Goal: Information Seeking & Learning: Learn about a topic

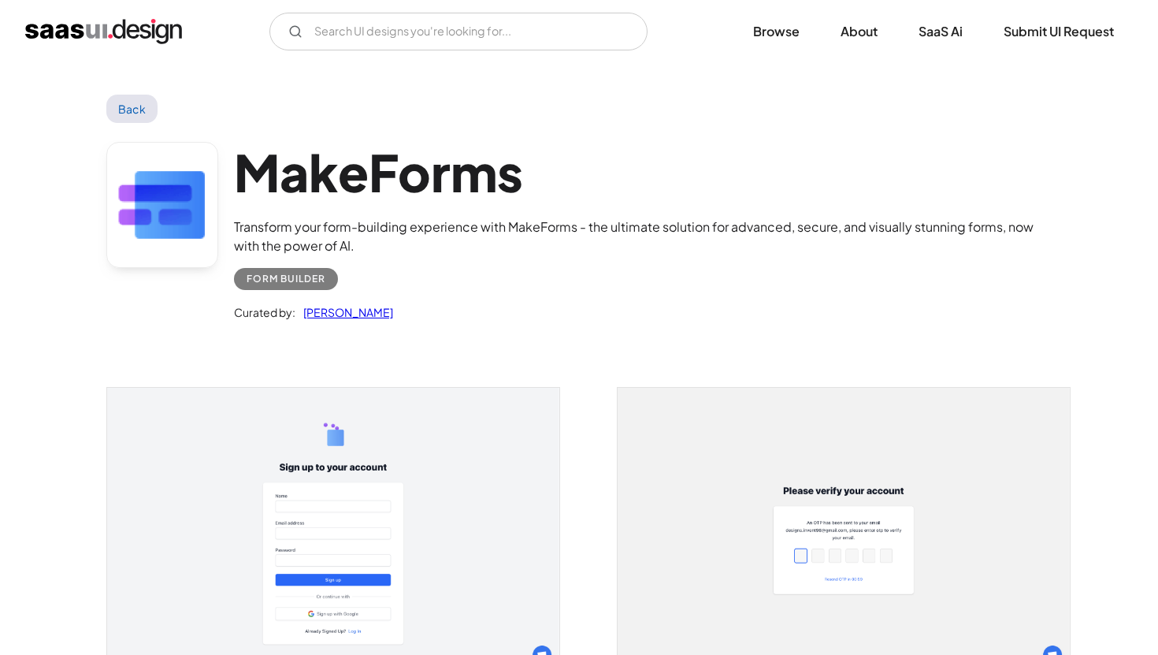
click at [130, 25] on img "home" at bounding box center [103, 31] width 157 height 25
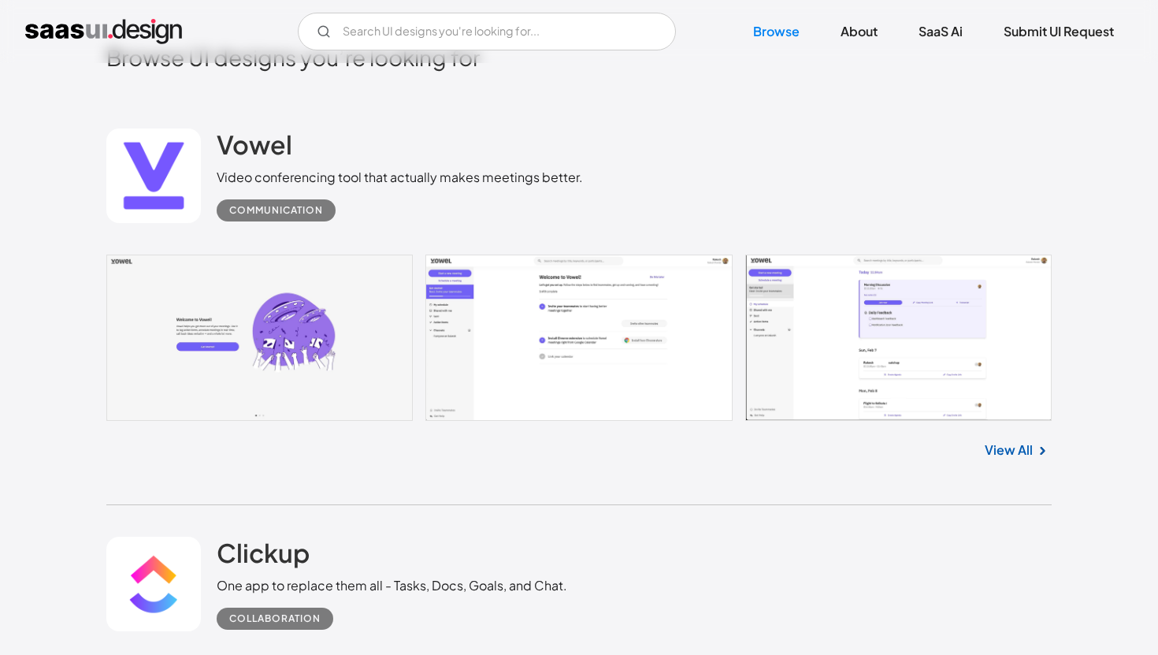
scroll to position [406, 0]
click at [494, 343] on link at bounding box center [578, 337] width 945 height 166
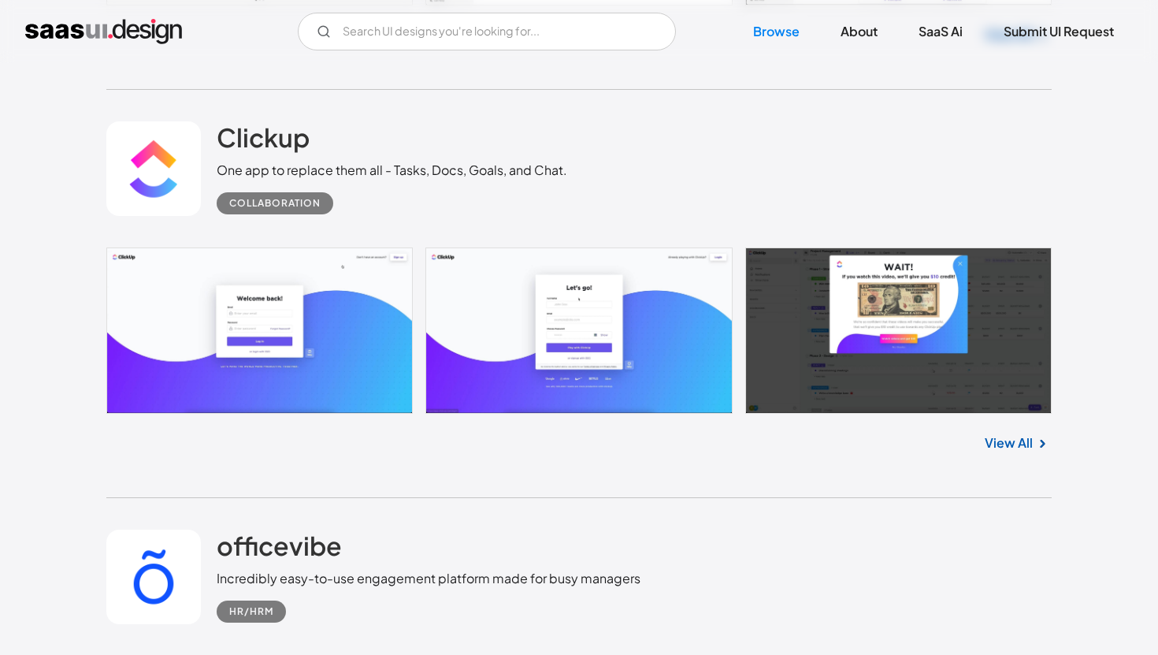
scroll to position [822, 0]
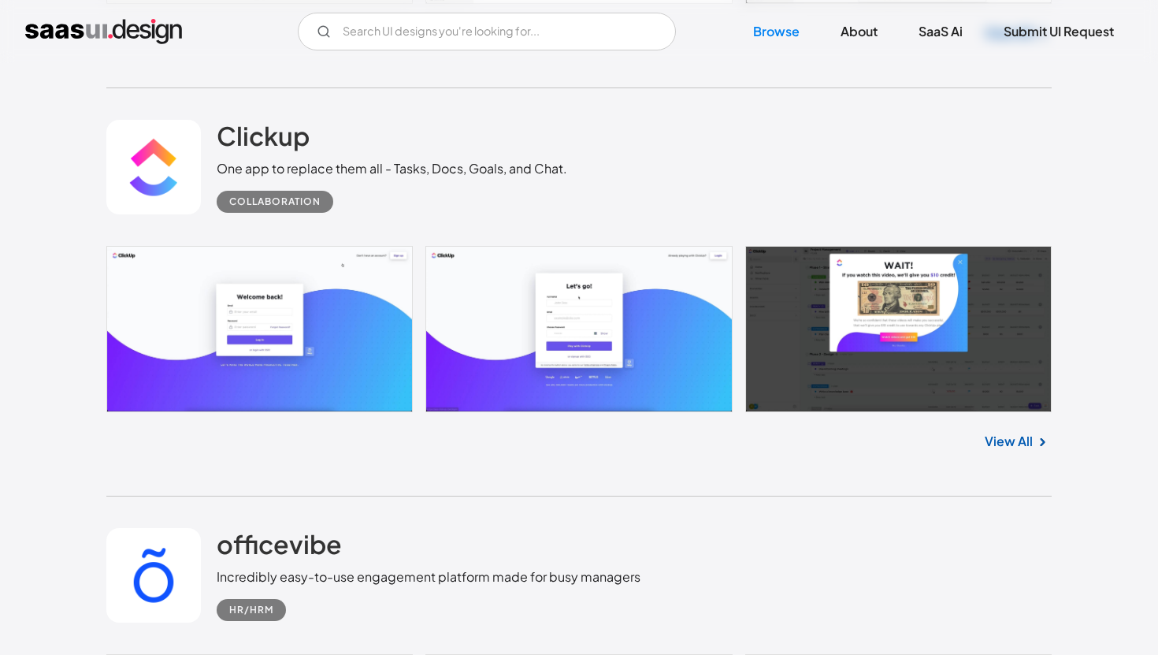
click at [1019, 444] on link "View All" at bounding box center [1009, 441] width 48 height 19
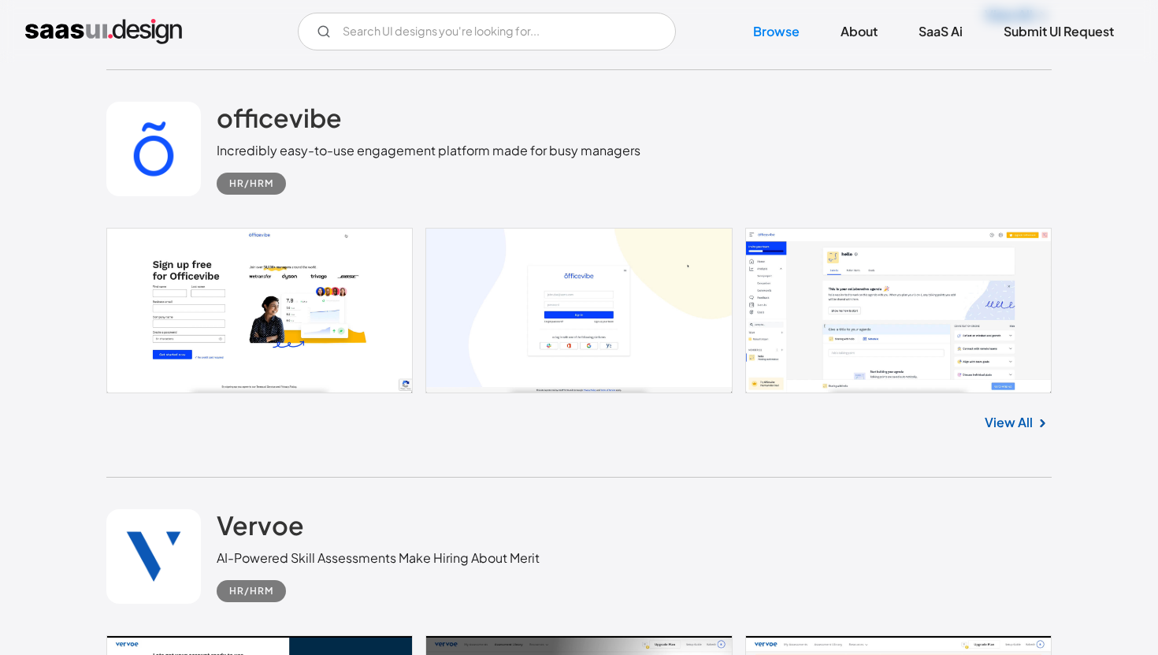
scroll to position [1257, 0]
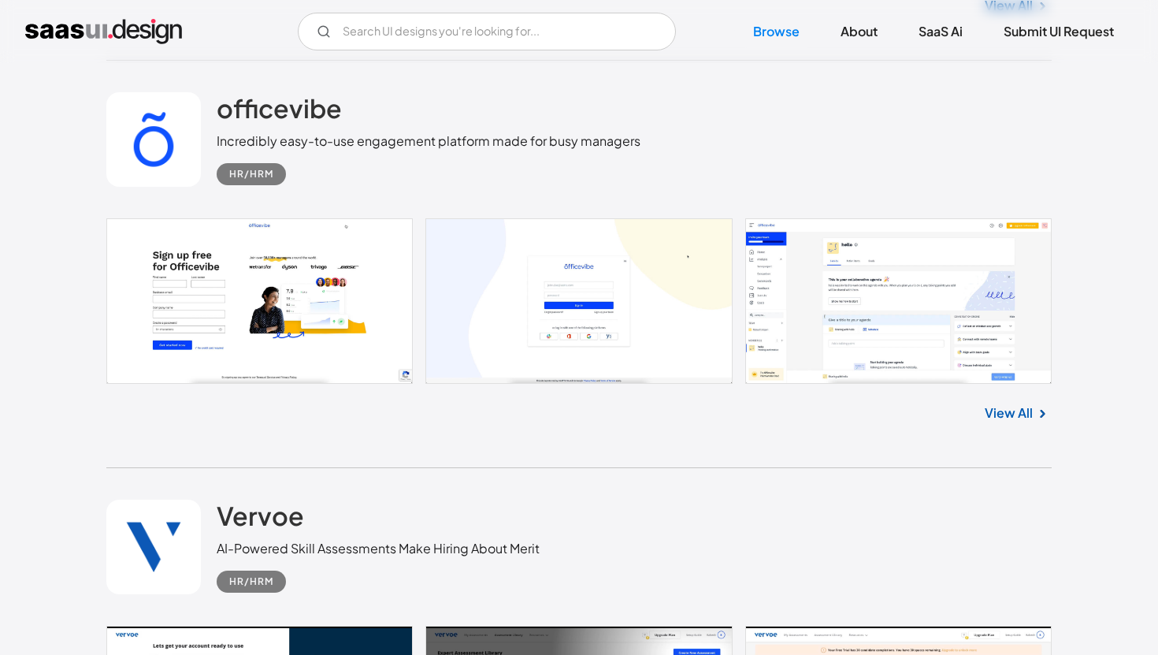
click at [913, 332] on link at bounding box center [578, 300] width 945 height 165
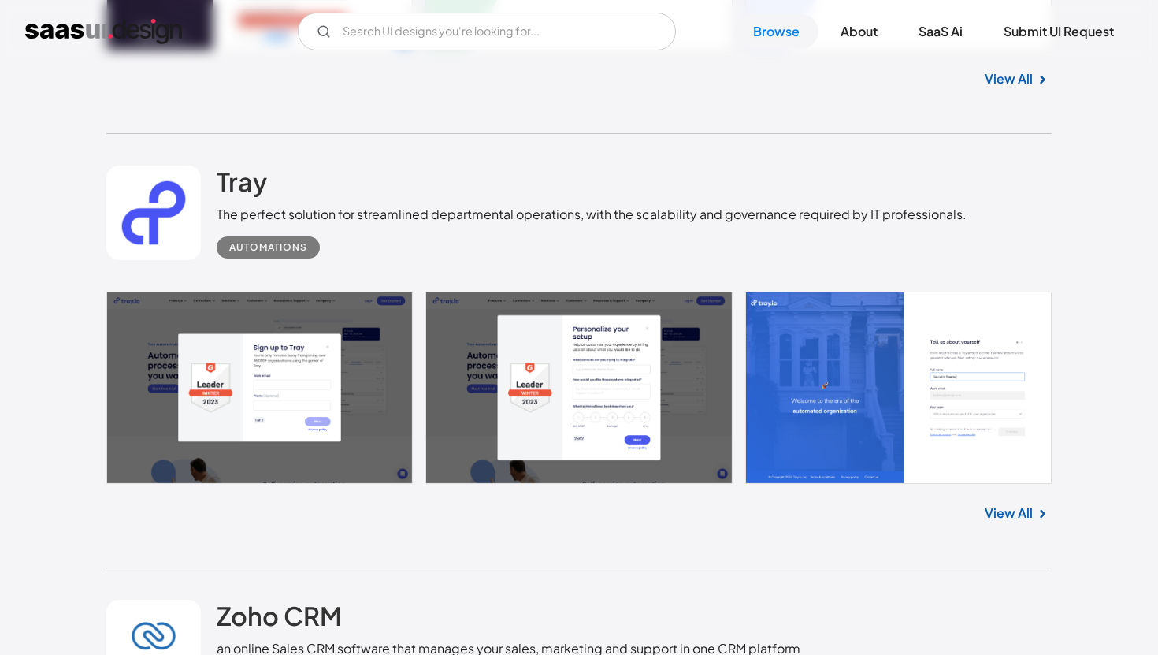
scroll to position [2853, 0]
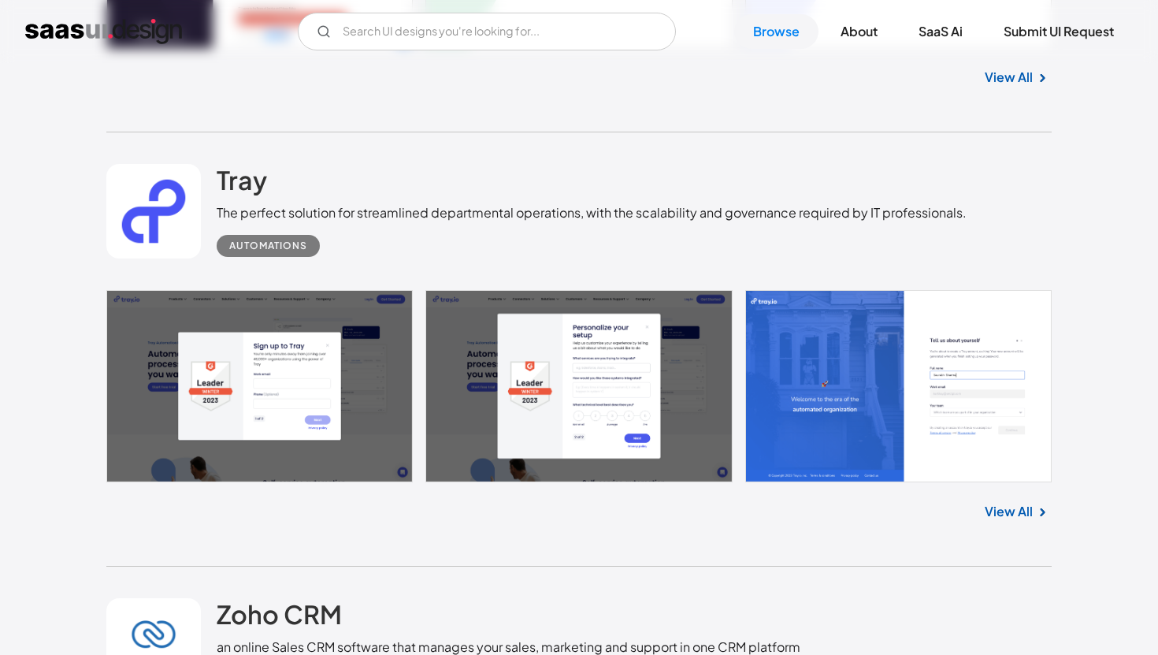
click at [1012, 503] on div "View All" at bounding box center [578, 508] width 945 height 52
click at [1011, 509] on link "View All" at bounding box center [1009, 511] width 48 height 19
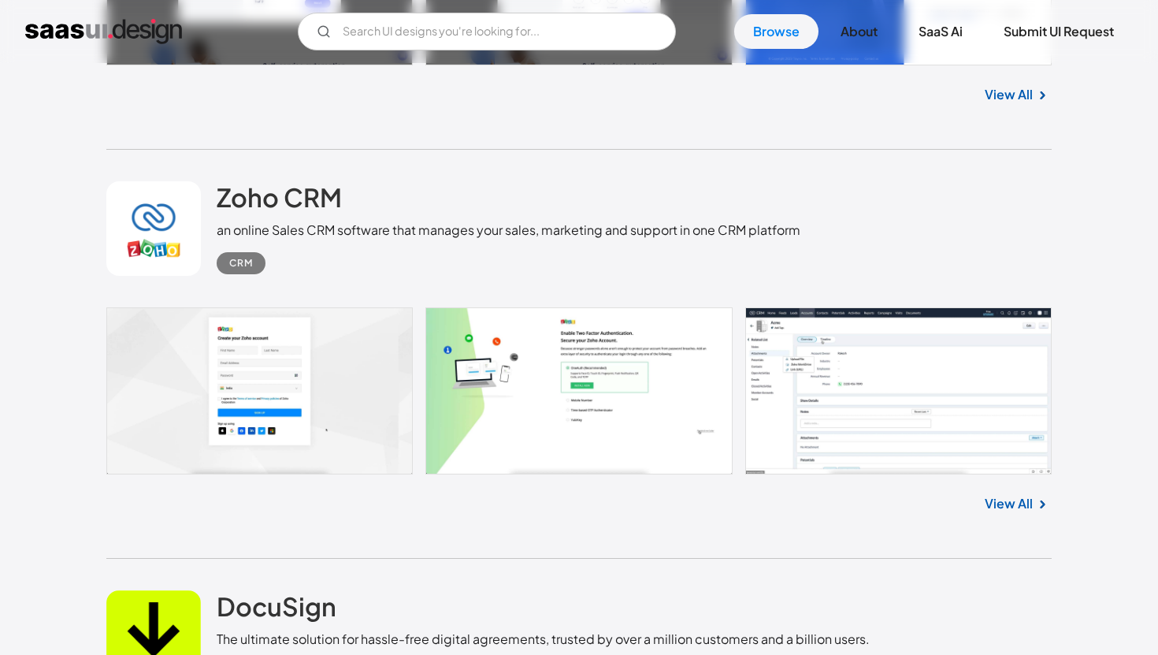
scroll to position [3279, 0]
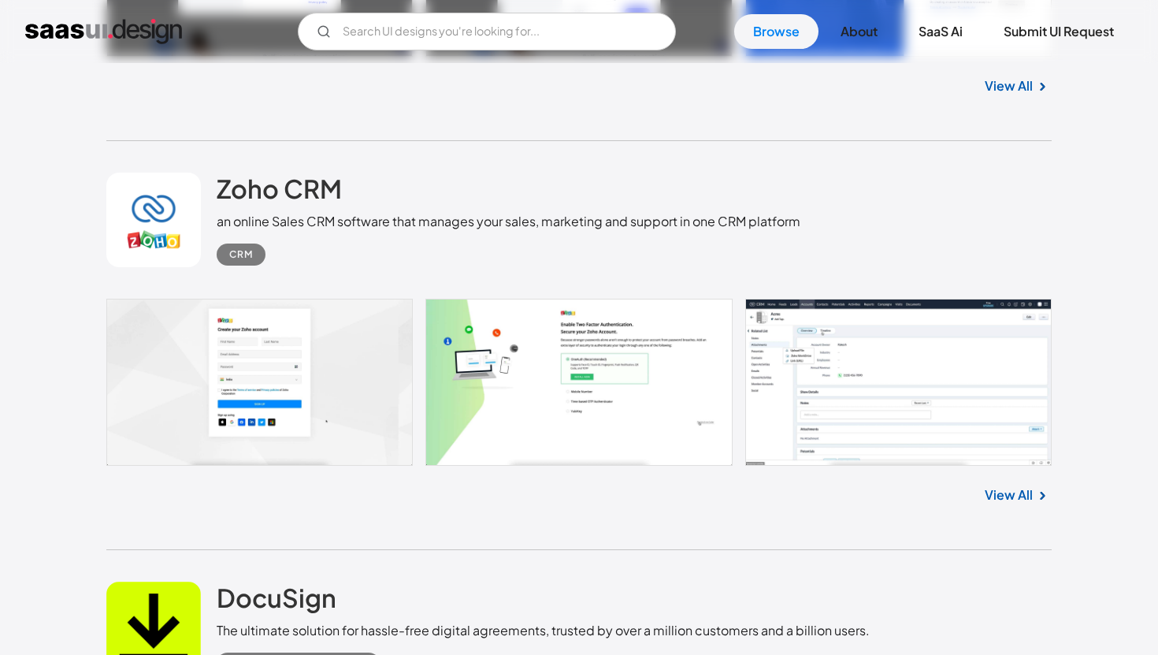
click at [798, 395] on link at bounding box center [578, 382] width 945 height 167
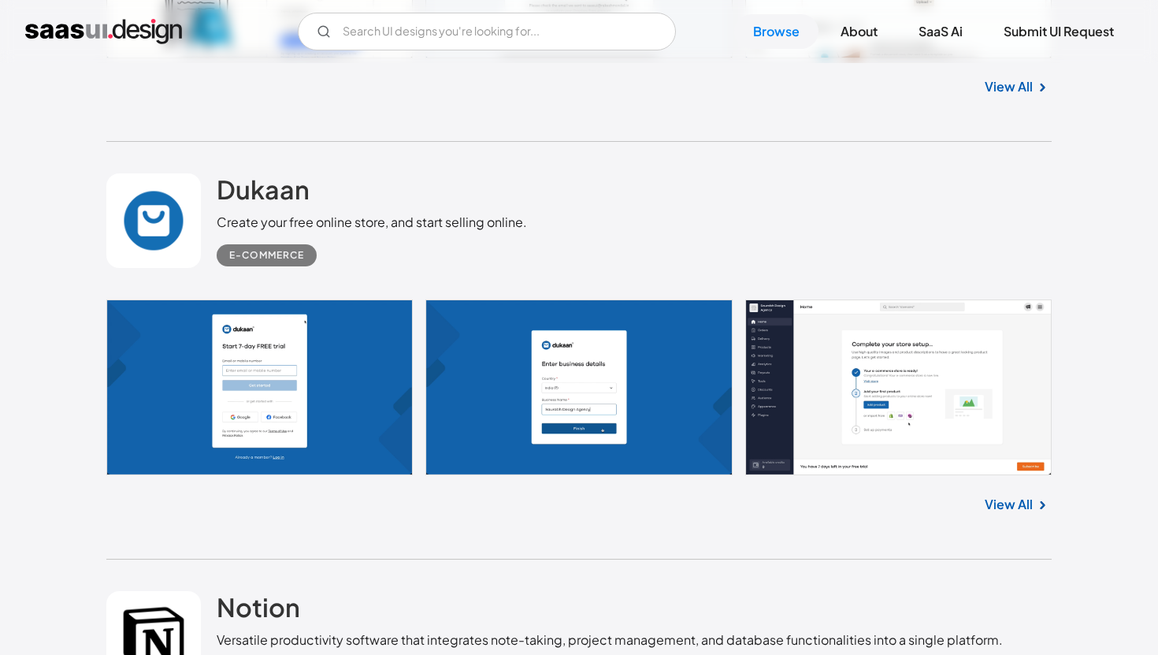
scroll to position [8716, 0]
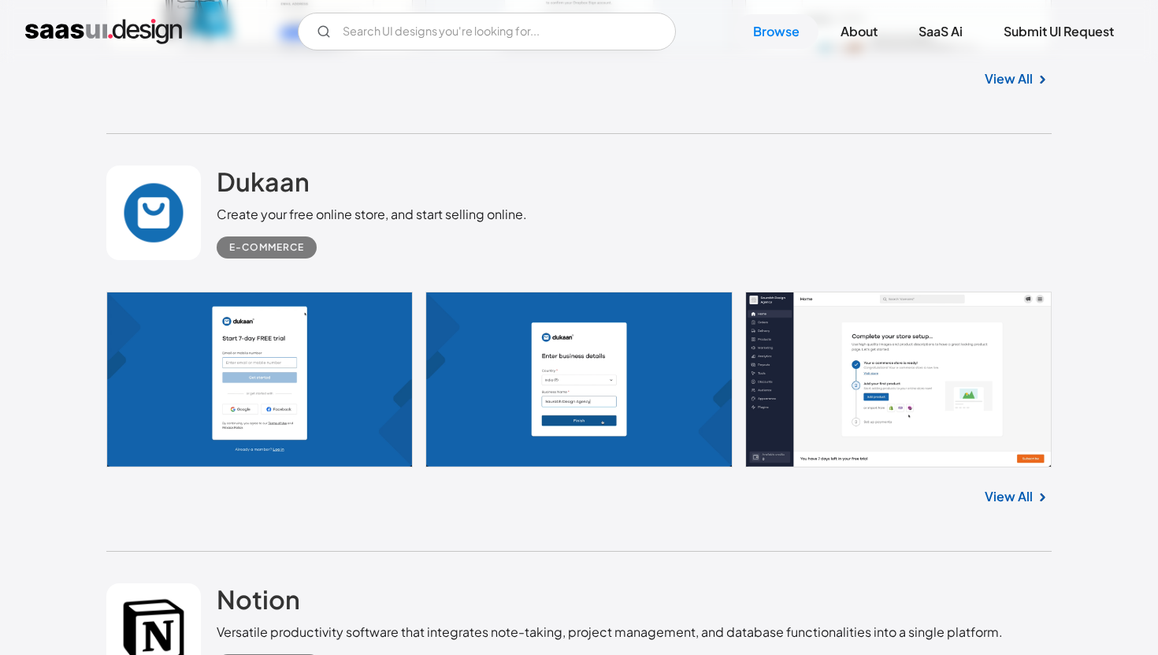
click at [1007, 498] on link "View All" at bounding box center [1009, 496] width 48 height 19
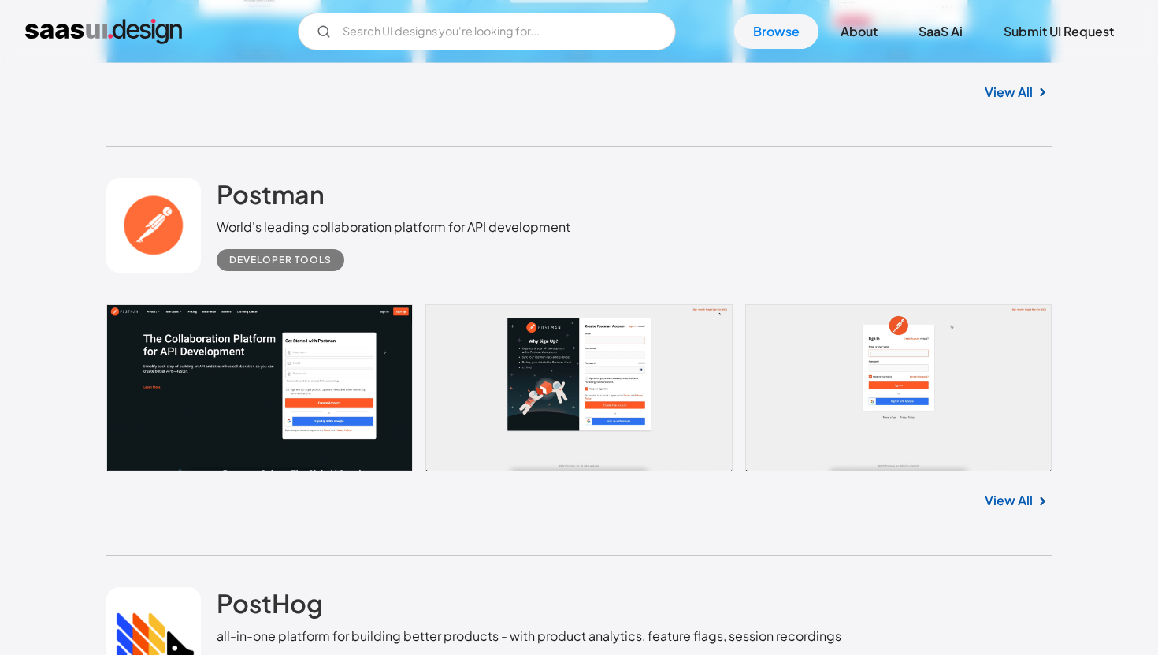
scroll to position [11265, 0]
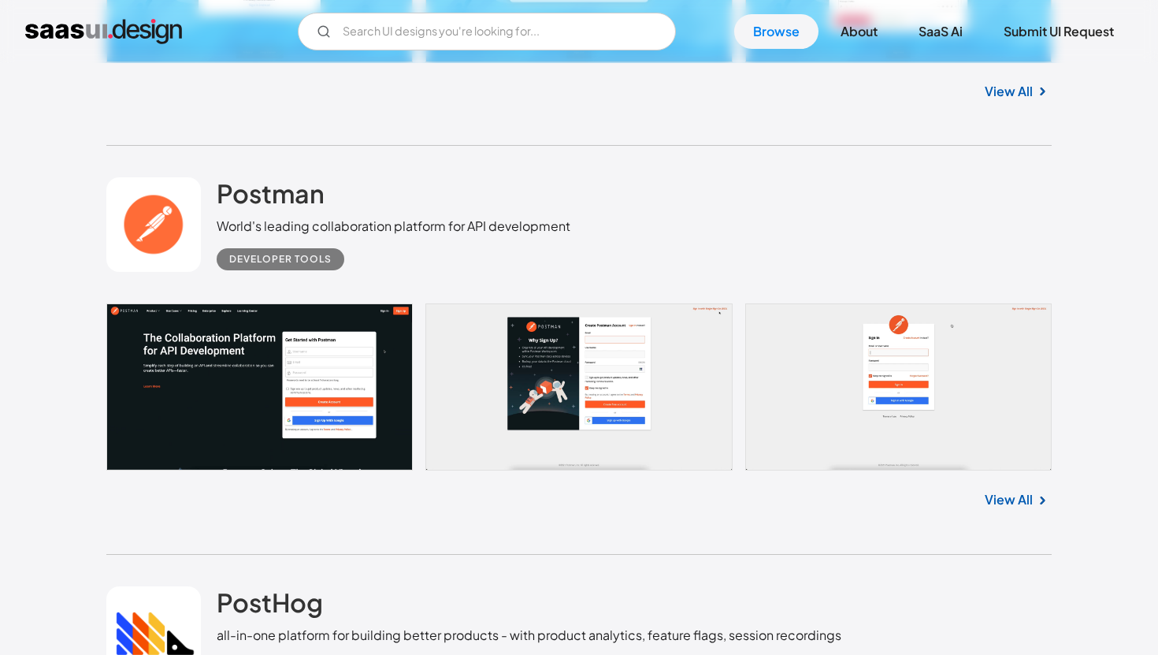
click at [1012, 509] on link "View All" at bounding box center [1009, 499] width 48 height 19
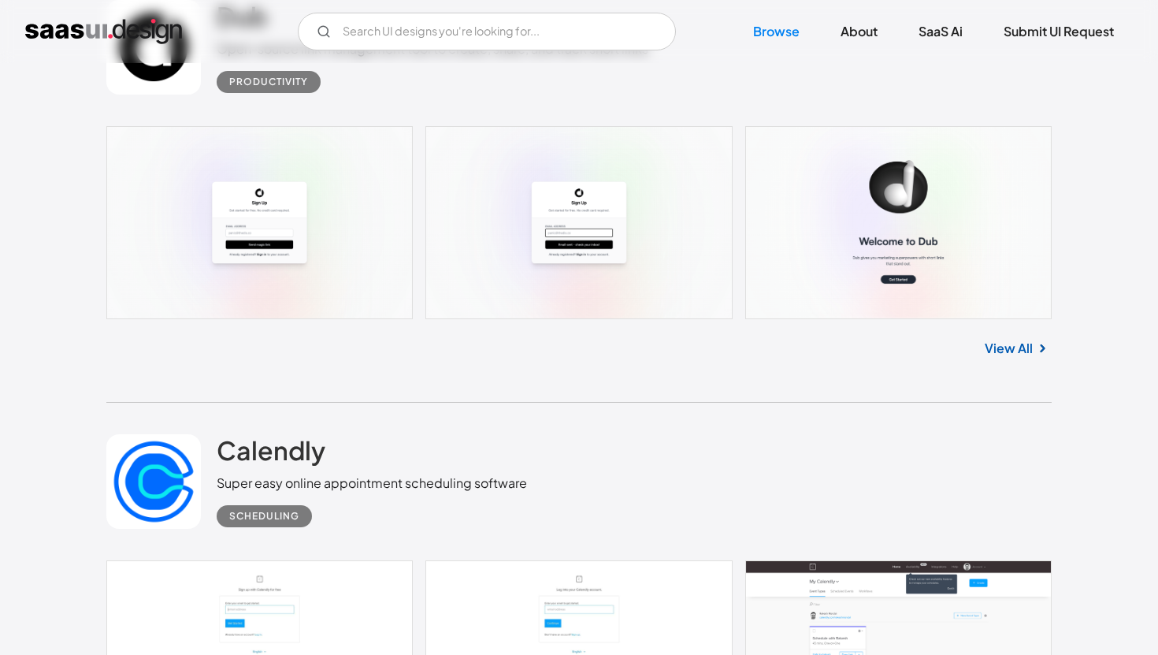
scroll to position [14379, 0]
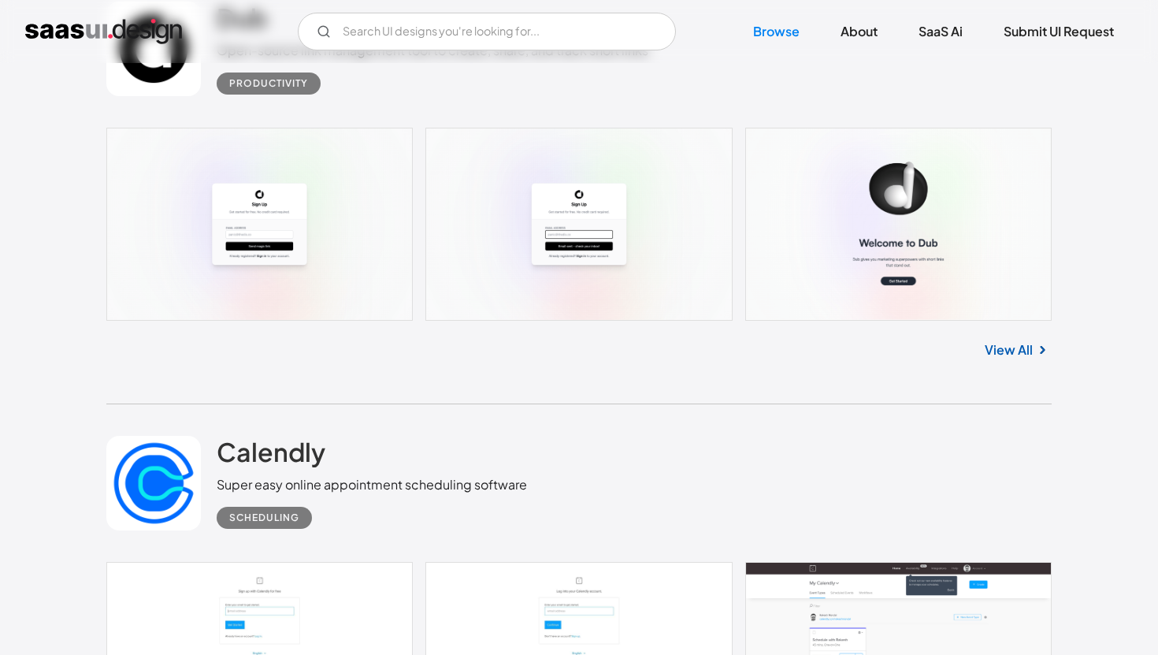
click at [997, 359] on link "View All" at bounding box center [1009, 349] width 48 height 19
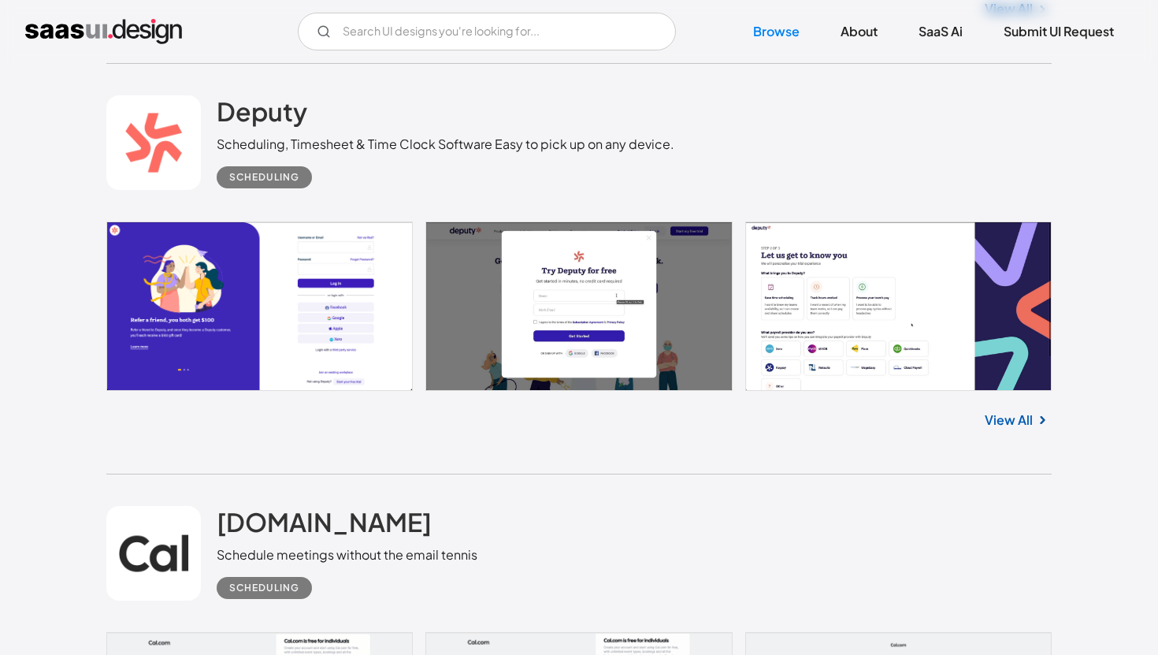
scroll to position [15573, 0]
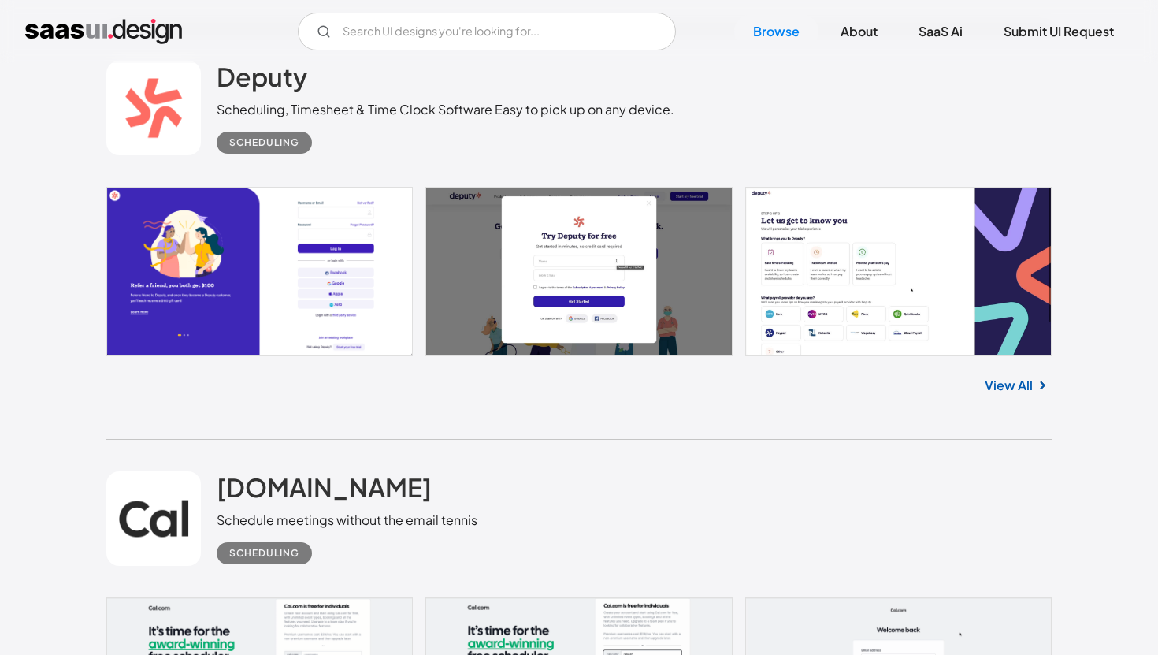
click at [1012, 393] on link "View All" at bounding box center [1009, 385] width 48 height 19
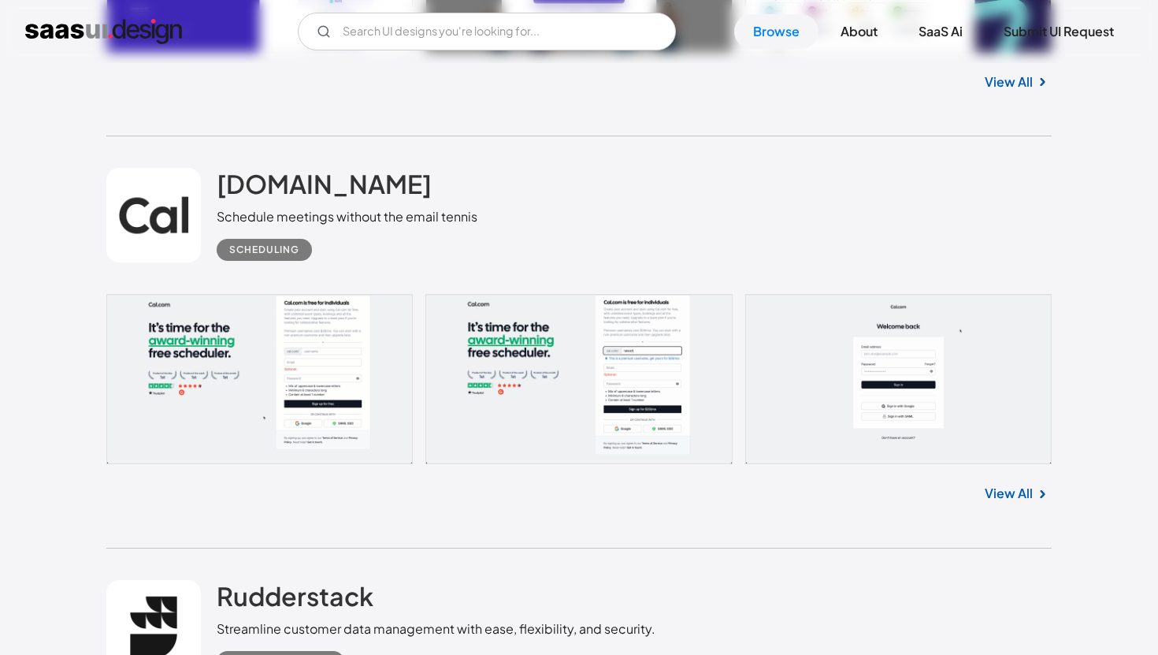
scroll to position [15894, 0]
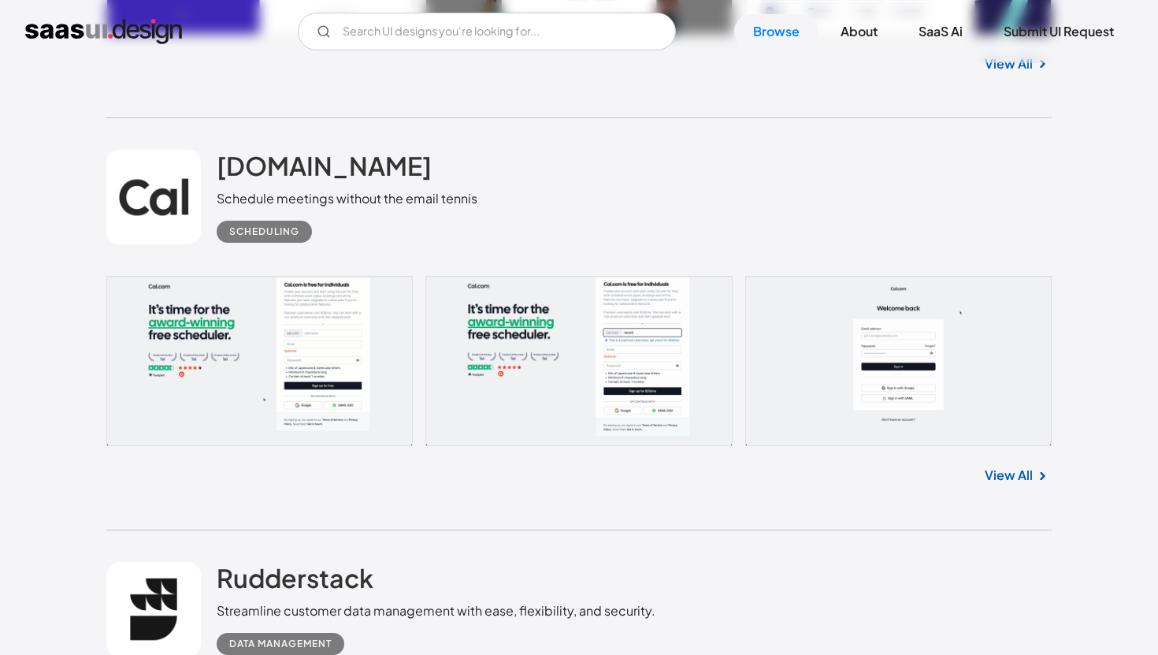
click at [1018, 485] on link "View All" at bounding box center [1009, 475] width 48 height 19
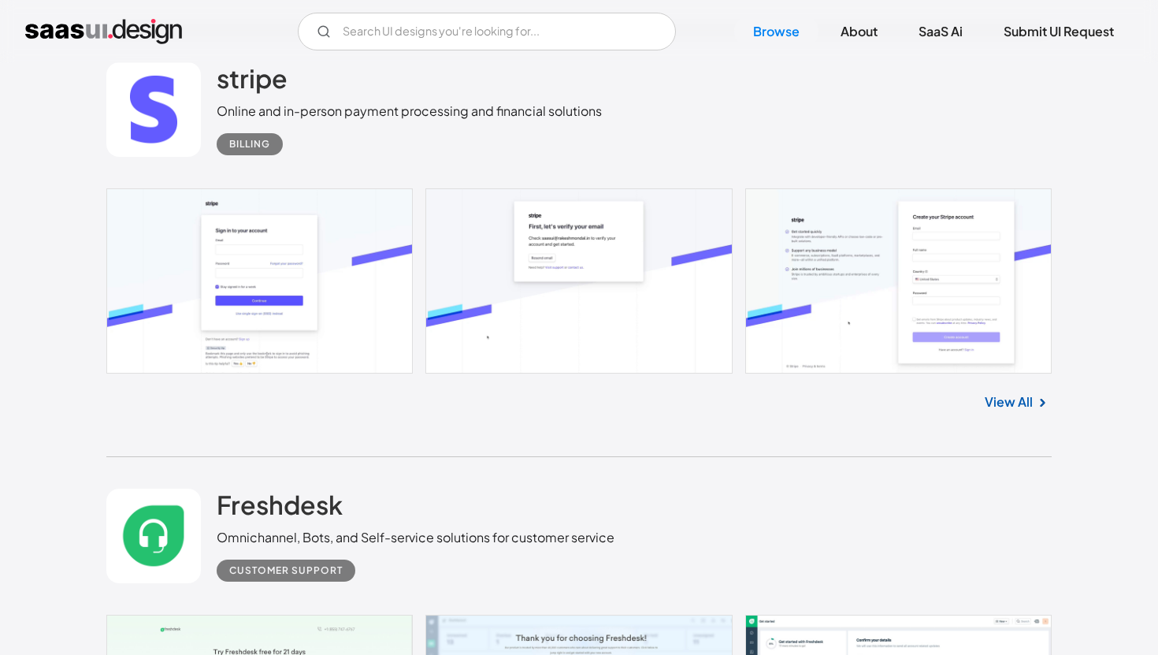
scroll to position [26404, 0]
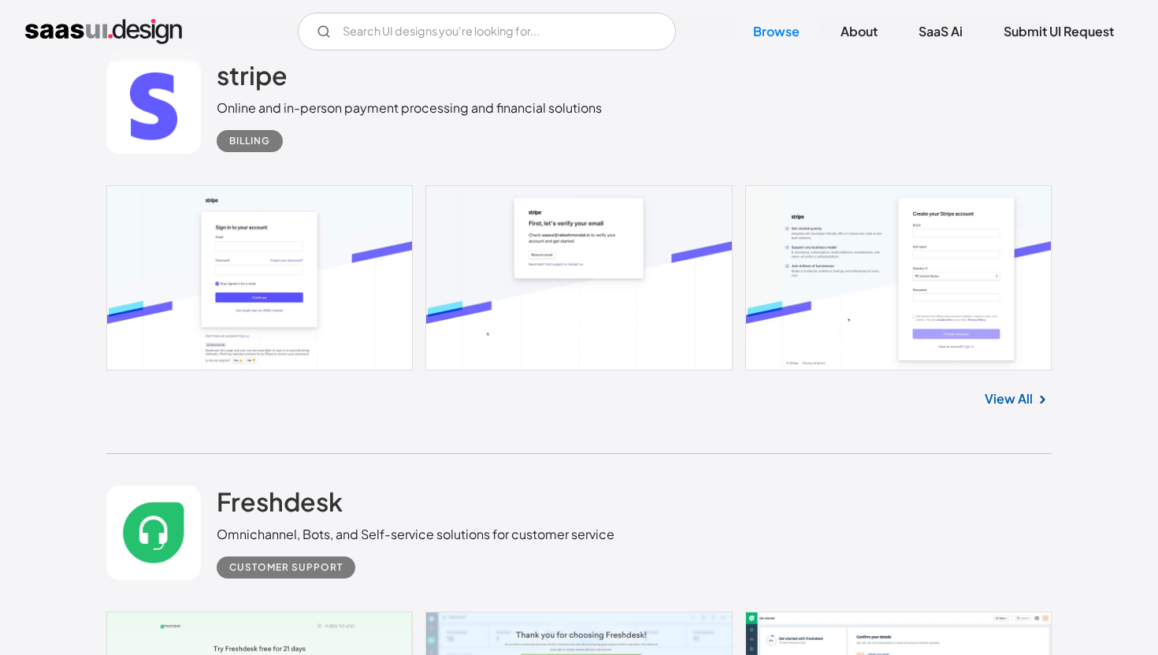
click at [1021, 408] on link "View All" at bounding box center [1009, 398] width 48 height 19
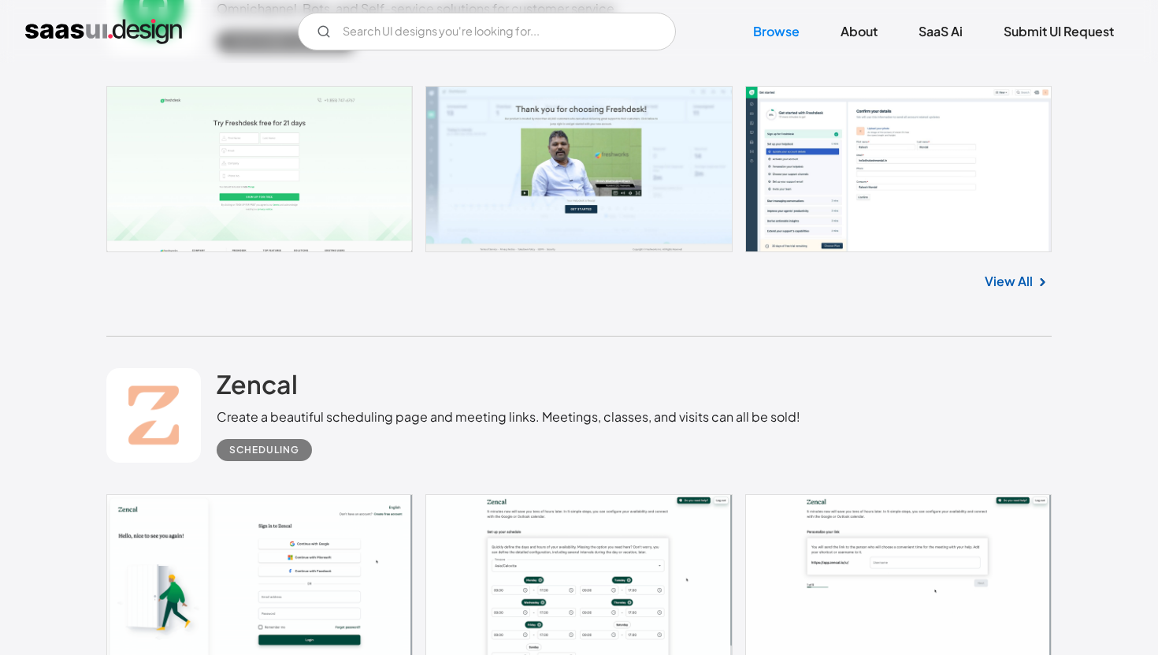
scroll to position [26920, 0]
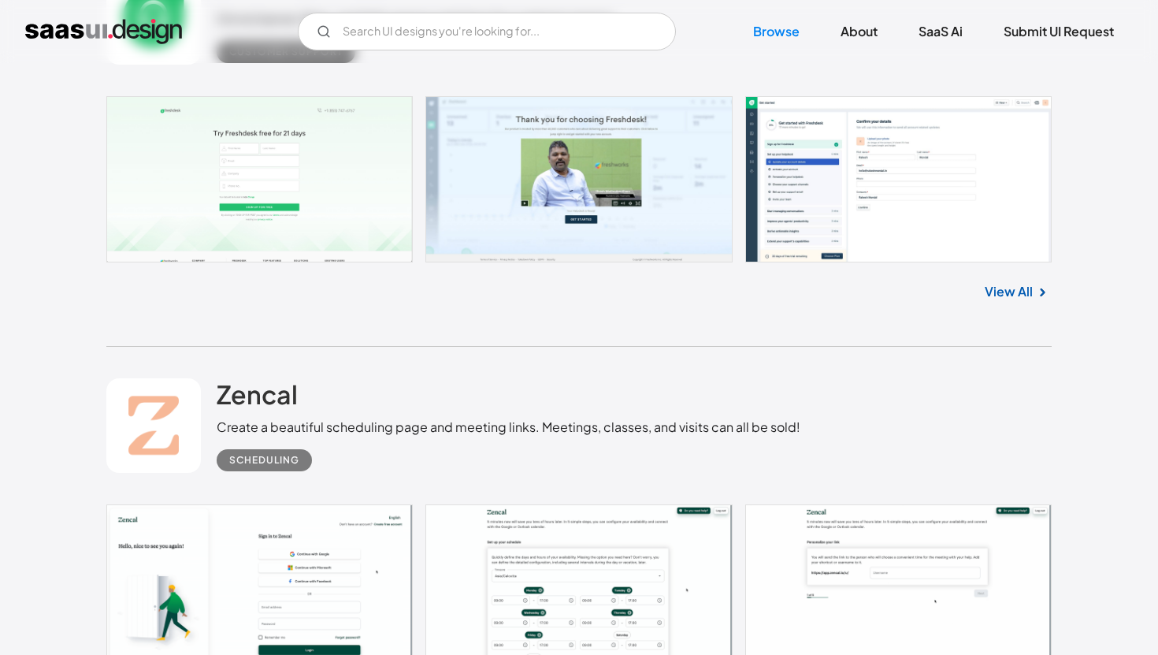
click at [900, 207] on link at bounding box center [578, 179] width 945 height 166
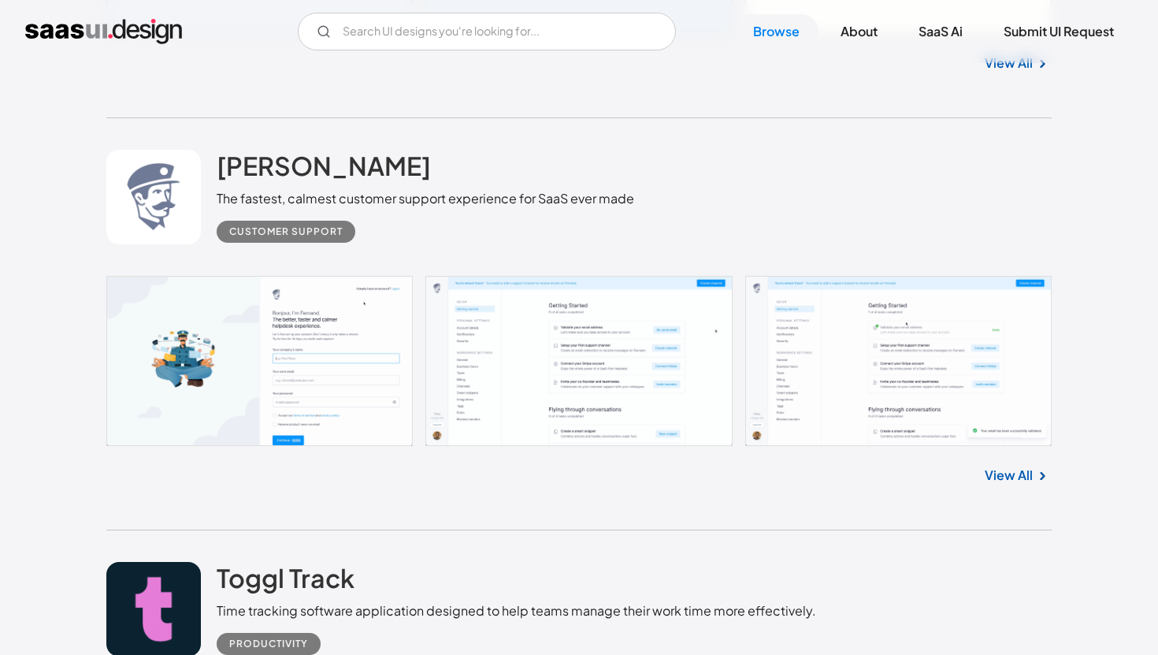
scroll to position [32157, 0]
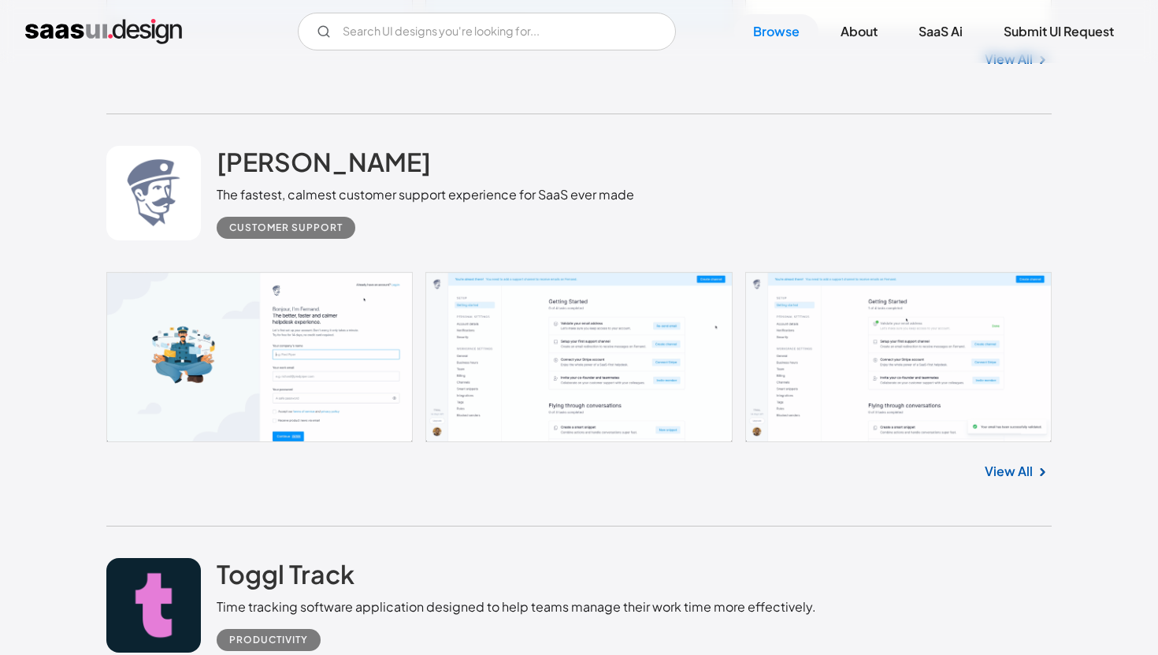
click at [615, 351] on link at bounding box center [578, 357] width 945 height 170
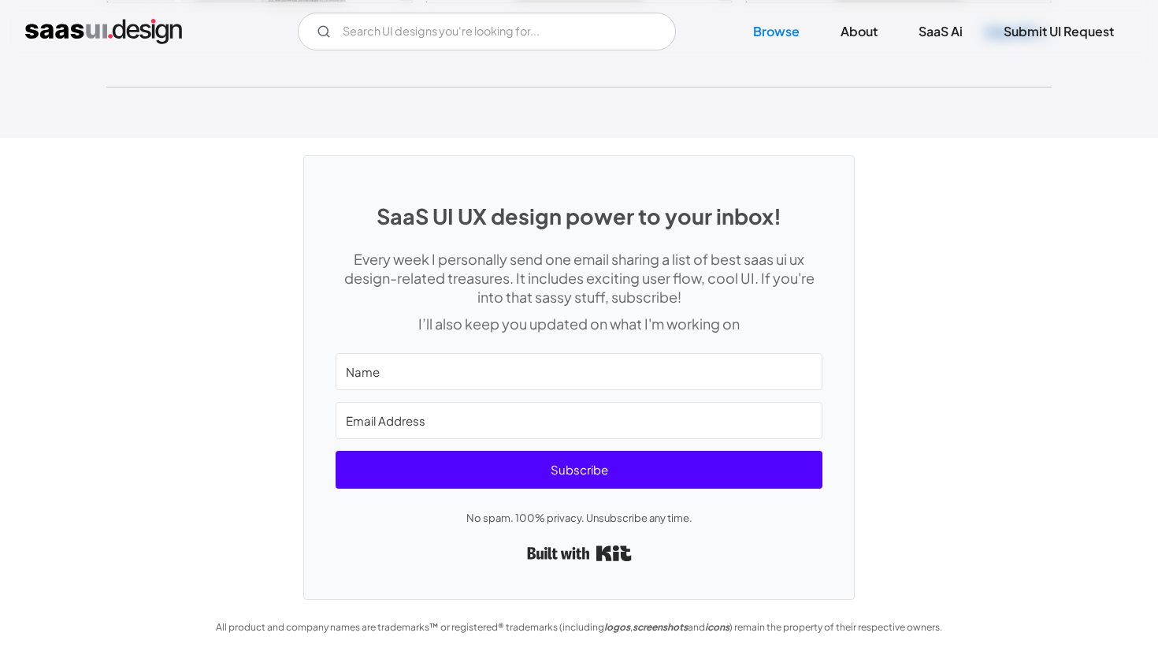
scroll to position [42264, 0]
click at [753, 379] on input "Name" at bounding box center [579, 371] width 487 height 37
click at [934, 391] on div "SaaS UI UX design power to your inbox! Every week I personally send one email s…" at bounding box center [579, 369] width 1158 height 462
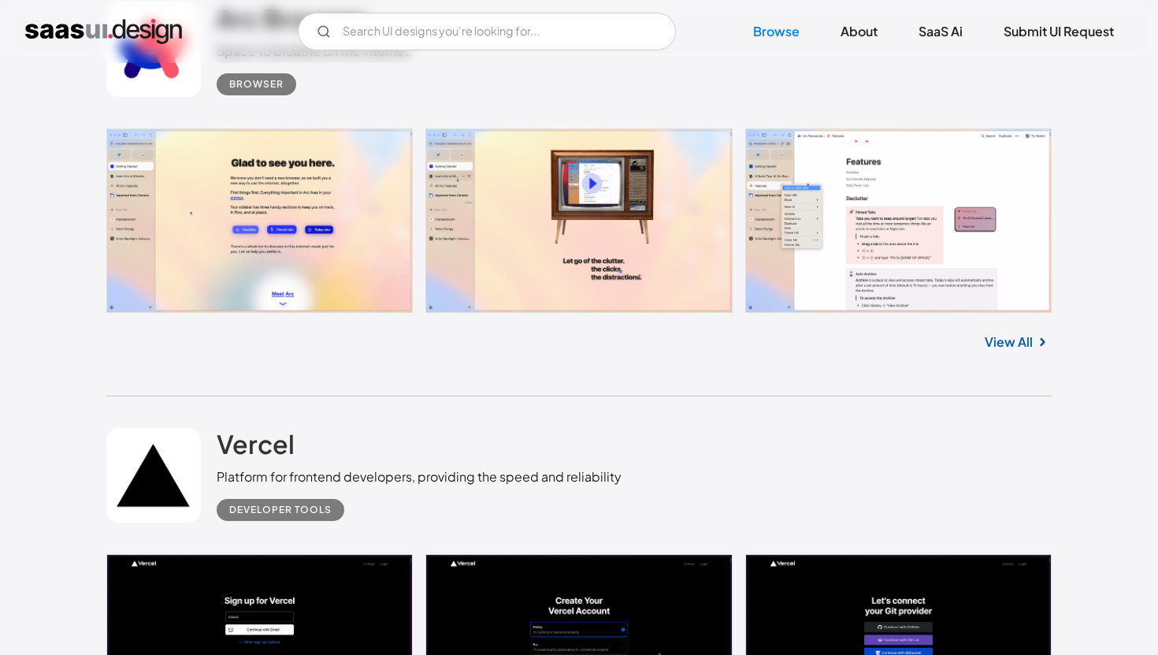
scroll to position [35760, 0]
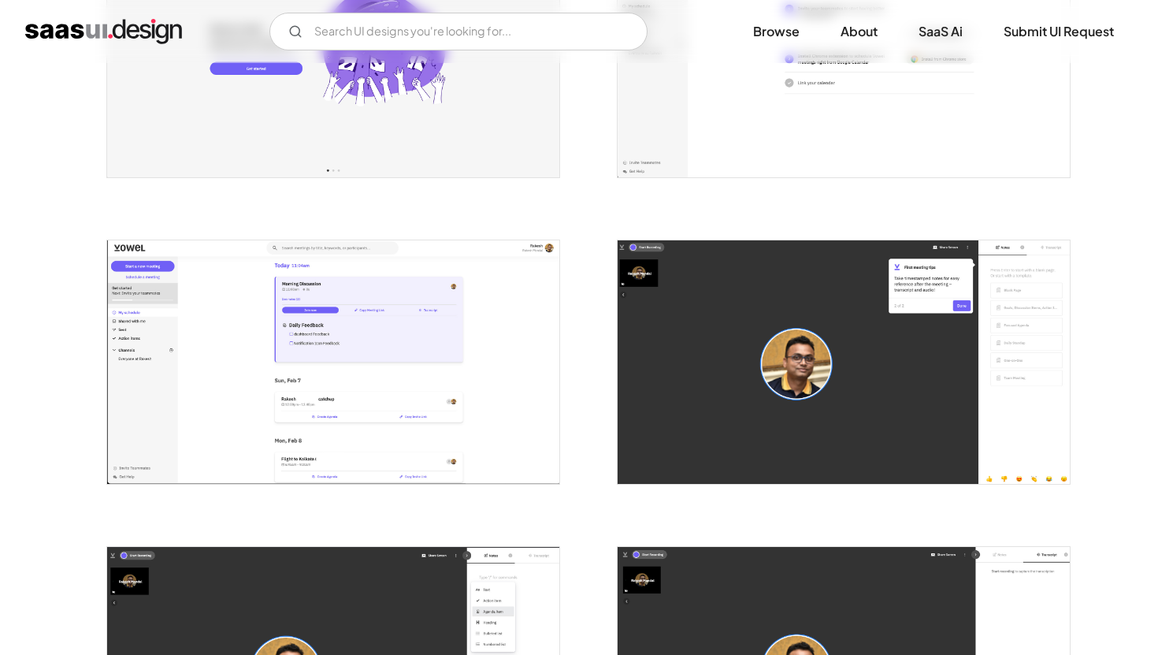
scroll to position [453, 0]
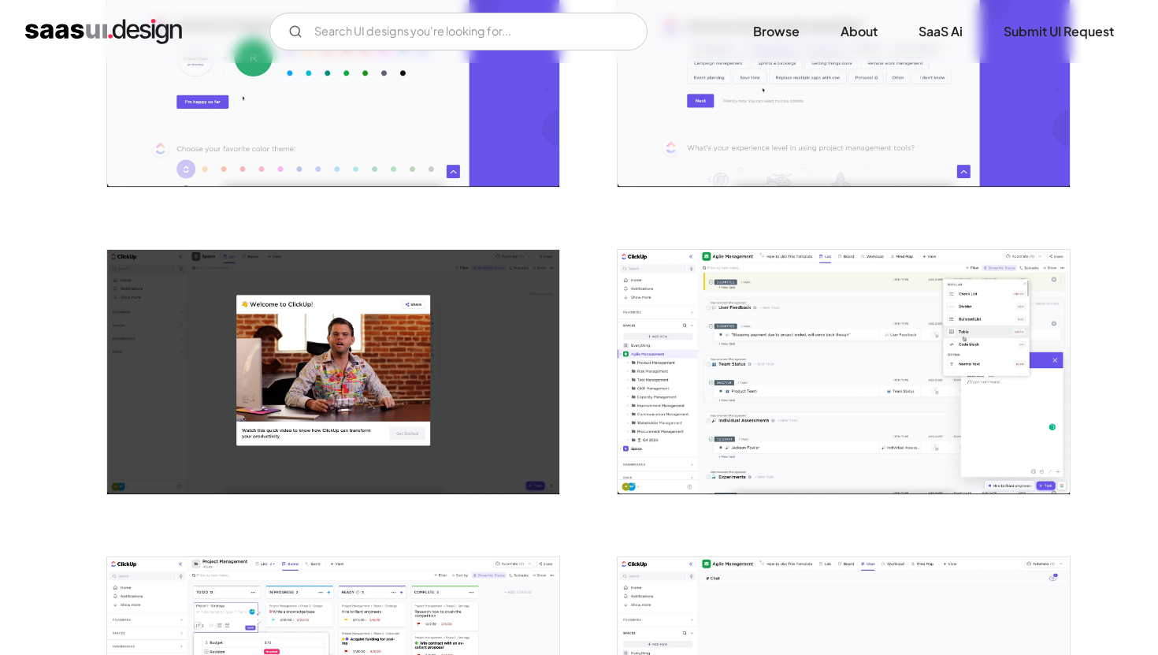
scroll to position [1043, 0]
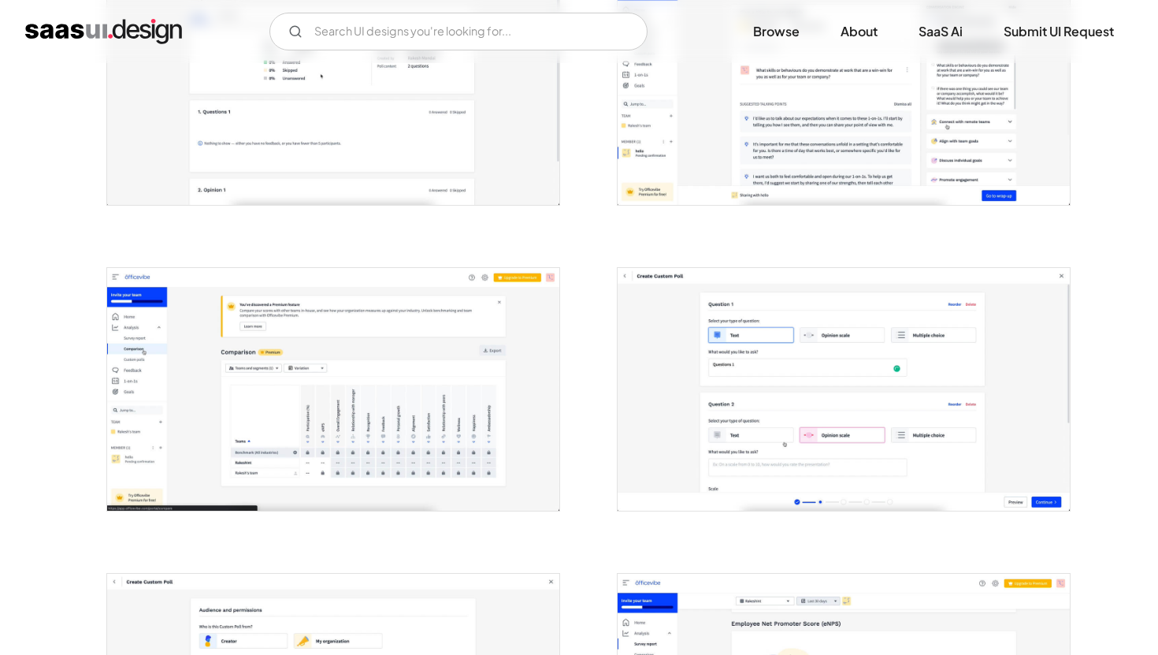
scroll to position [1021, 0]
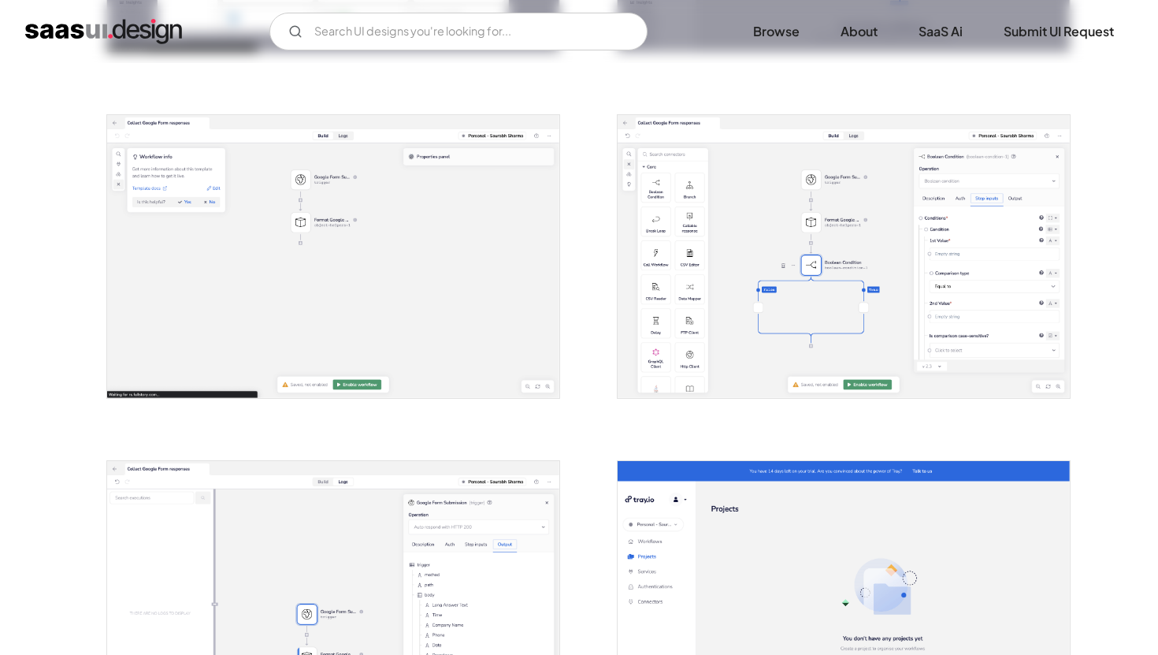
scroll to position [1668, 0]
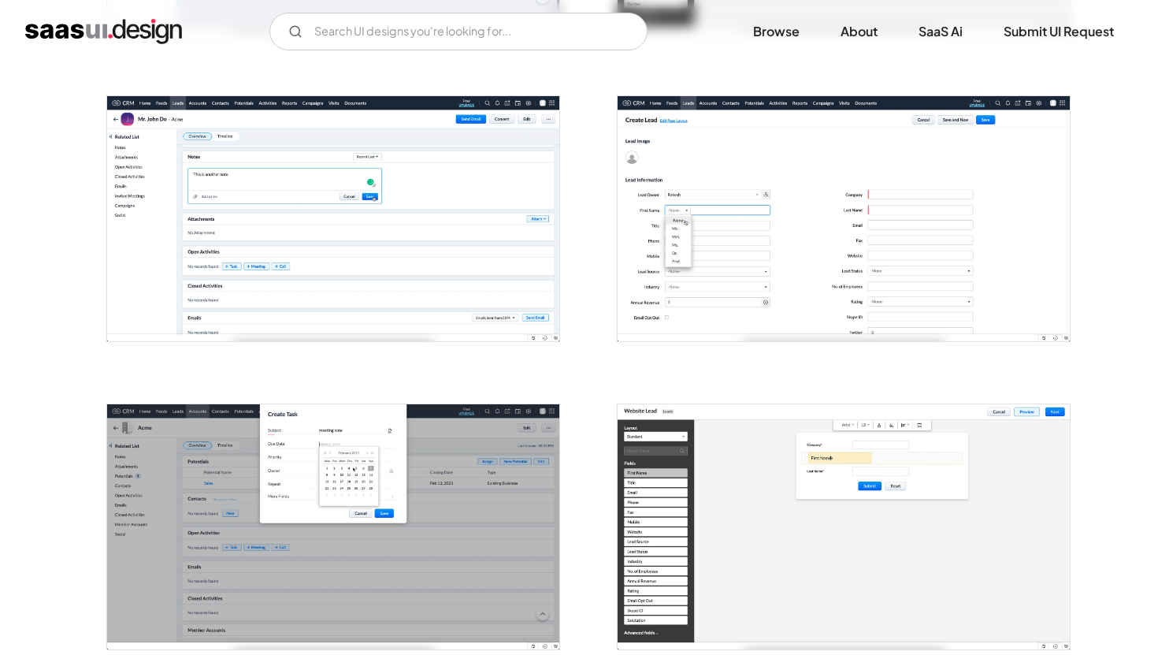
scroll to position [1206, 0]
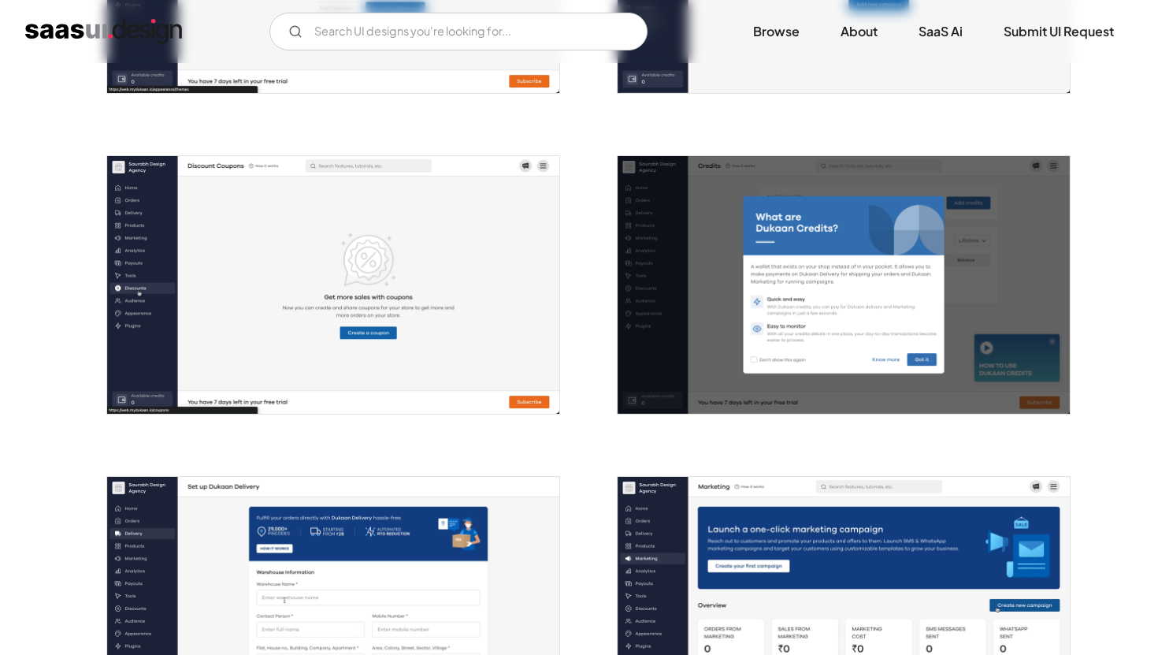
scroll to position [1830, 0]
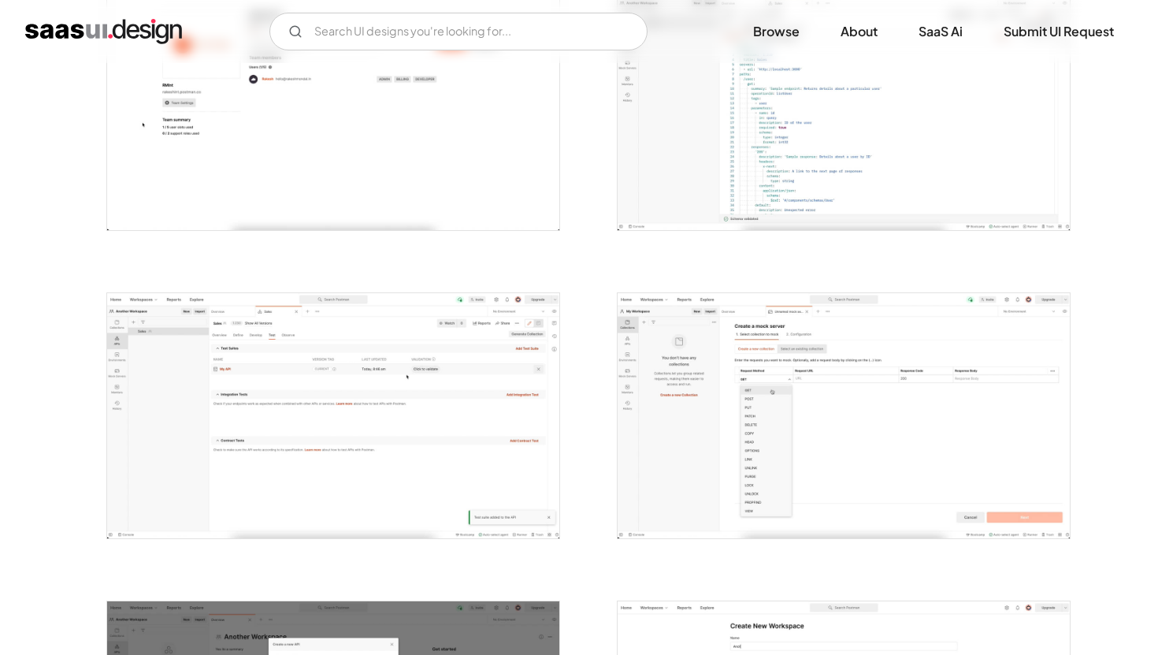
scroll to position [1002, 0]
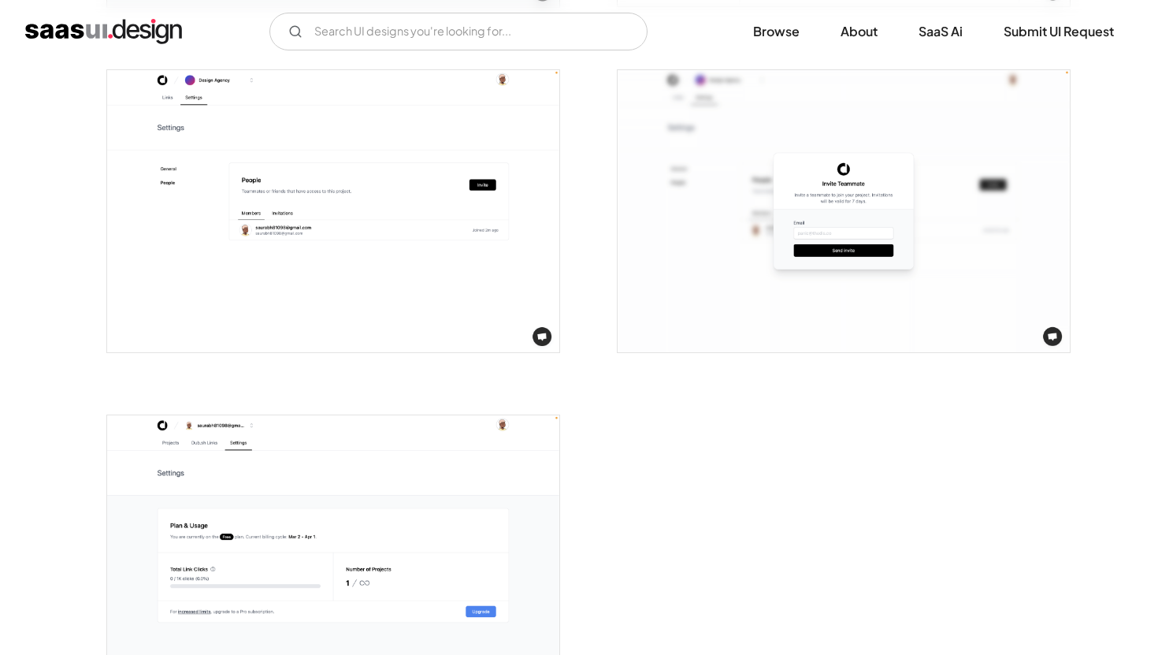
scroll to position [3068, 0]
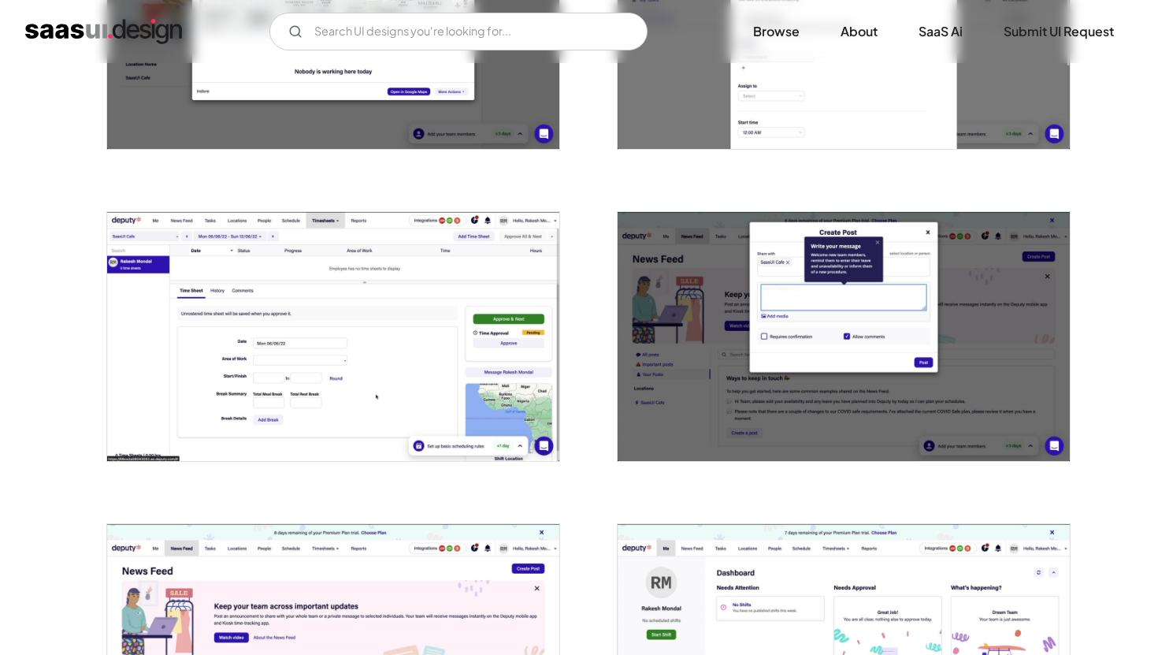
scroll to position [1551, 0]
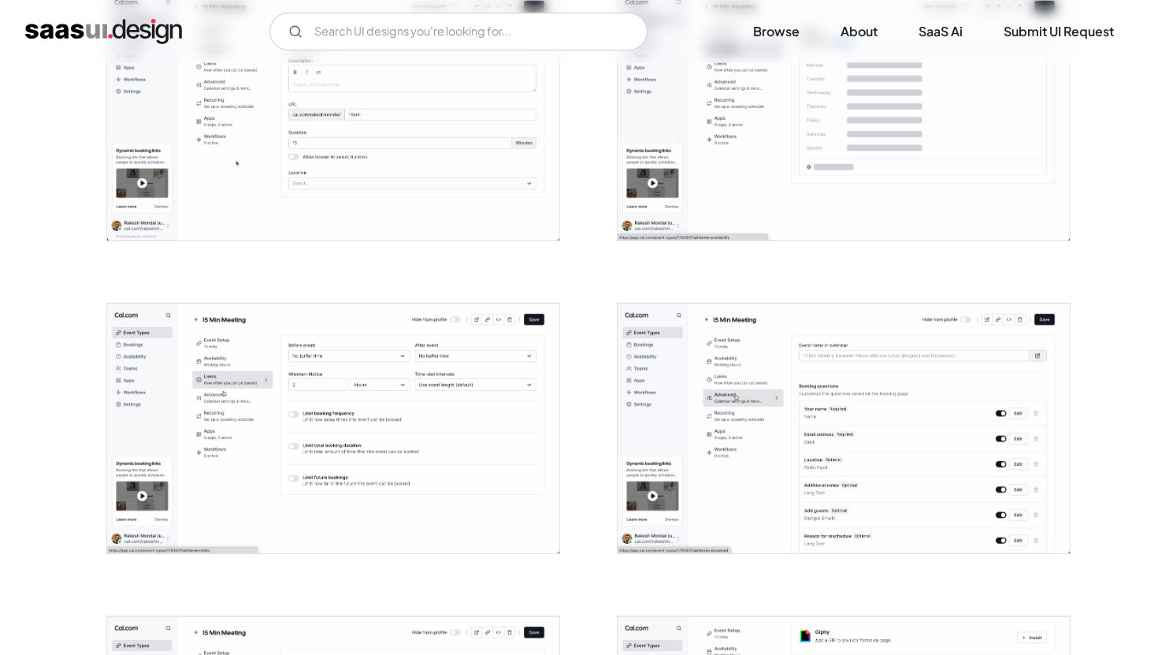
scroll to position [1006, 0]
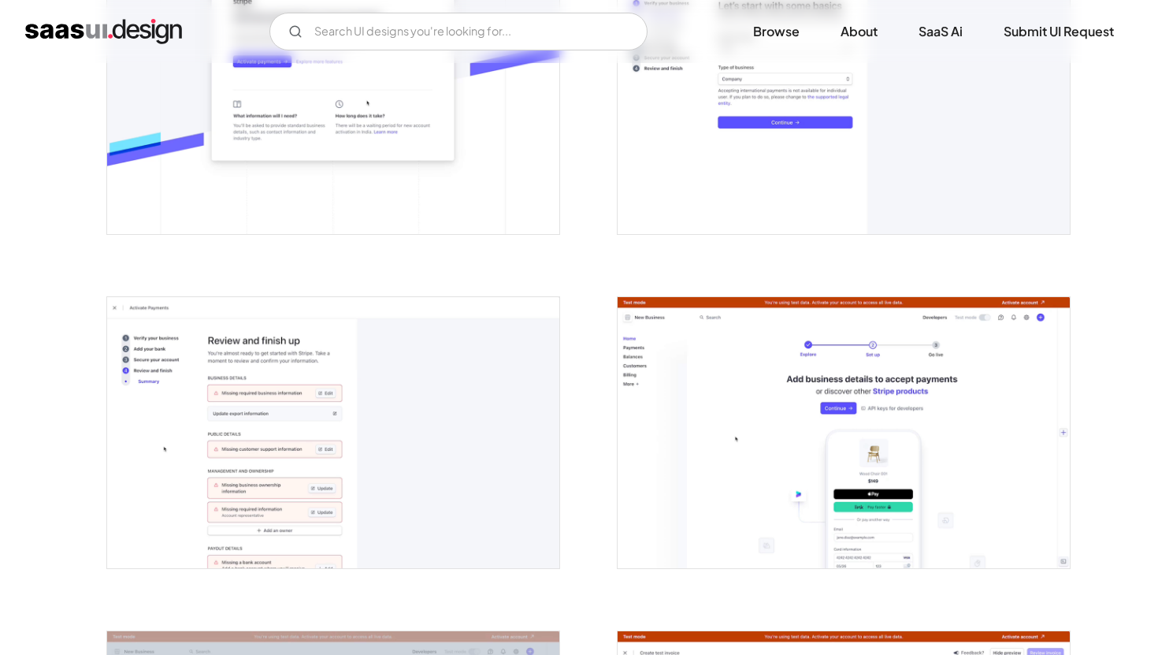
scroll to position [1090, 0]
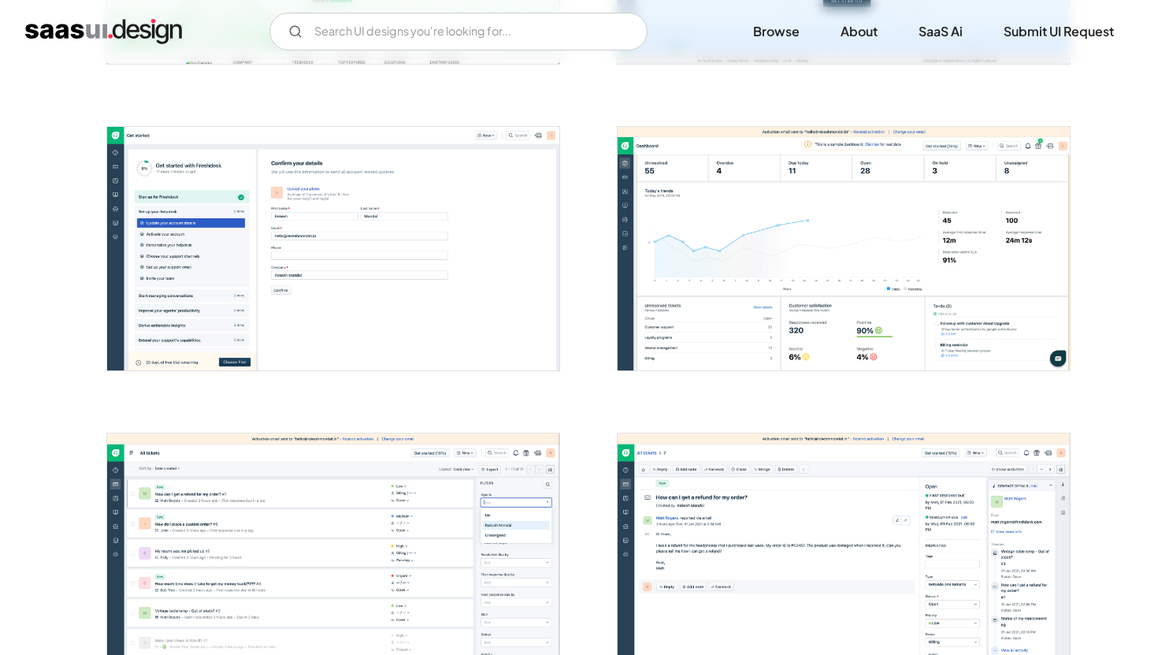
scroll to position [550, 0]
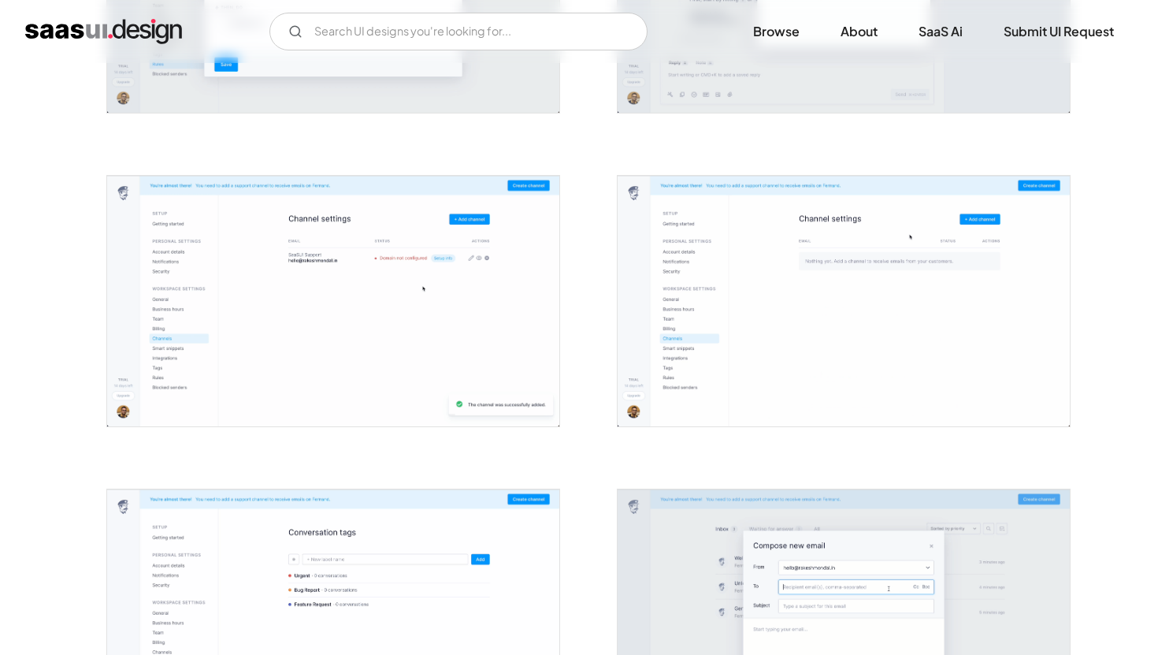
scroll to position [1145, 0]
